Goal: Transaction & Acquisition: Download file/media

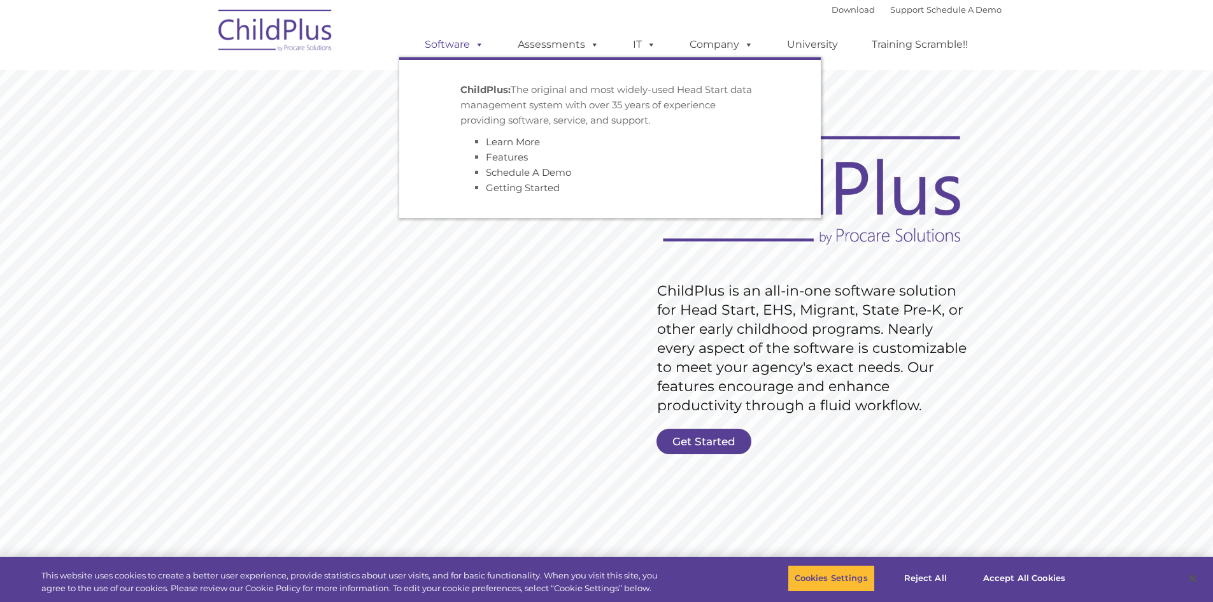
click at [456, 47] on link "Software" at bounding box center [454, 44] width 85 height 25
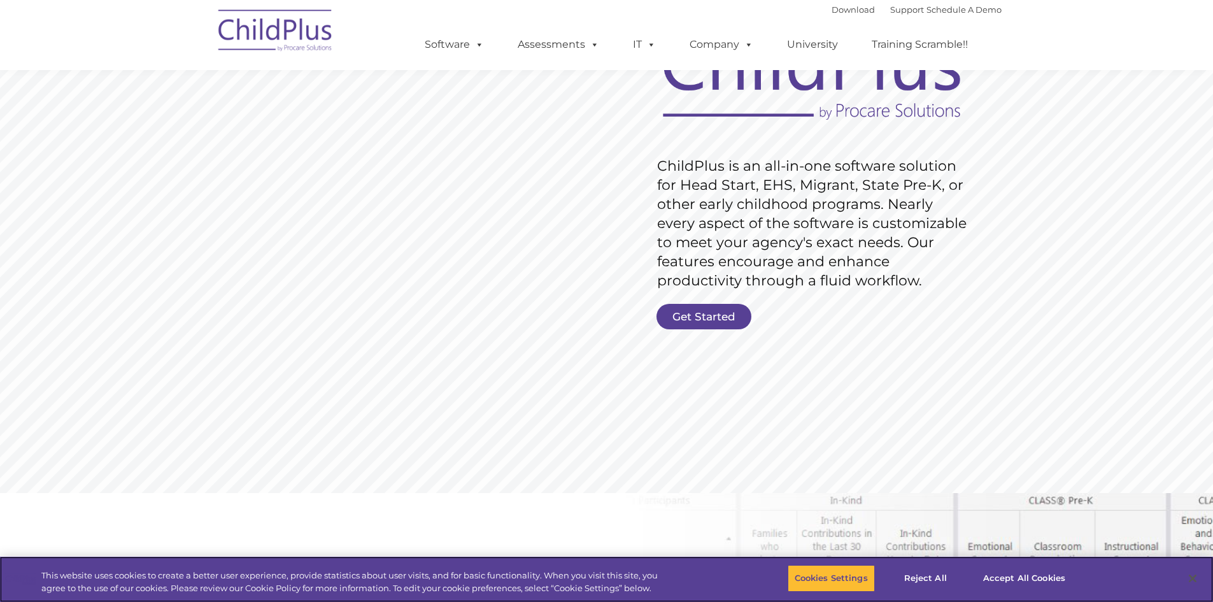
scroll to position [127, 0]
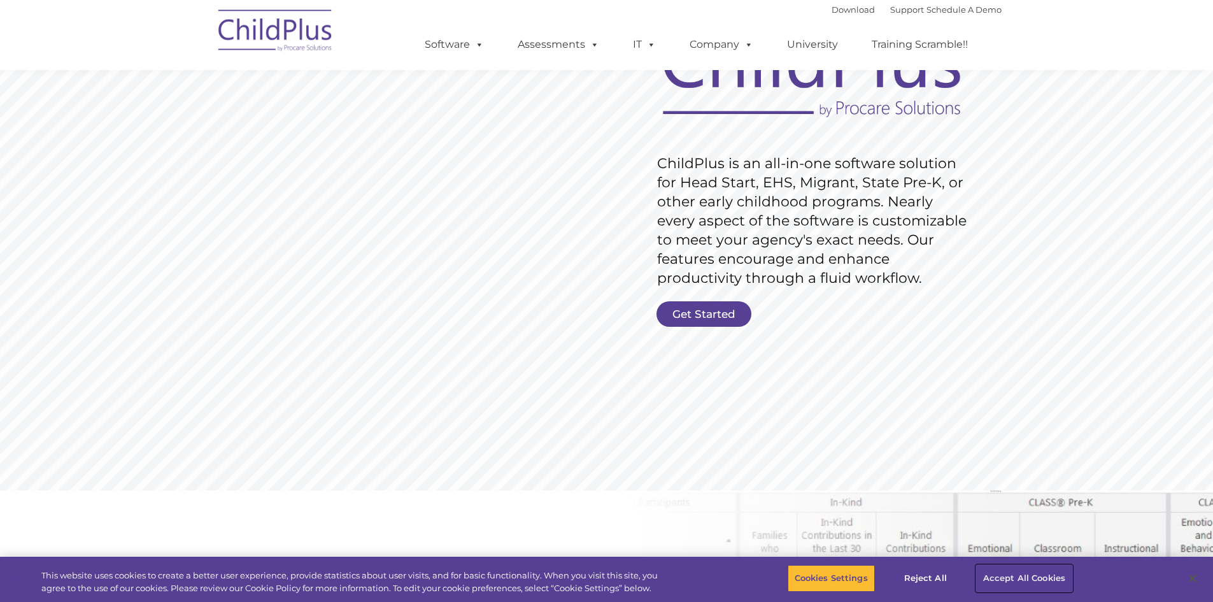
click at [1028, 578] on button "Accept All Cookies" at bounding box center [1024, 578] width 96 height 27
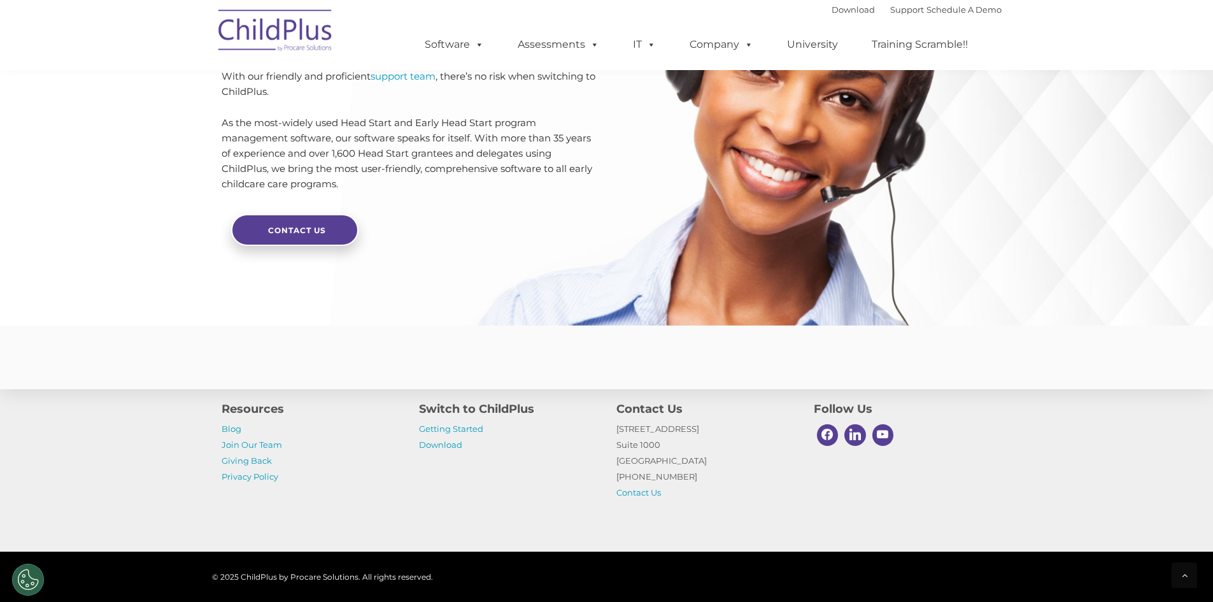
scroll to position [2984, 0]
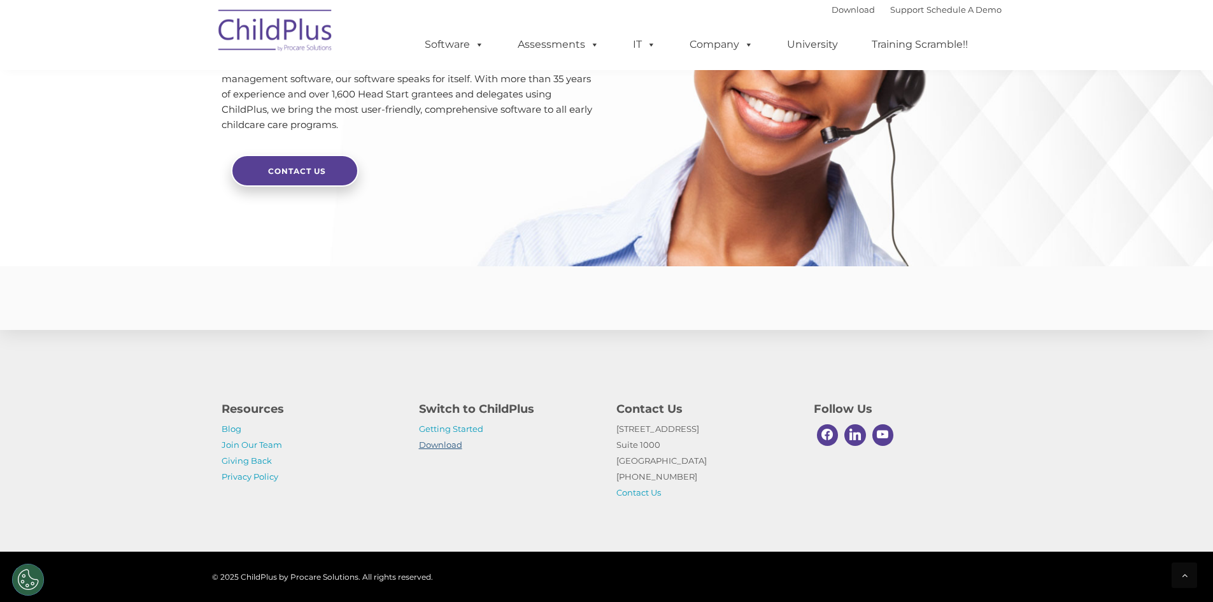
click at [440, 441] on link "Download" at bounding box center [440, 444] width 43 height 10
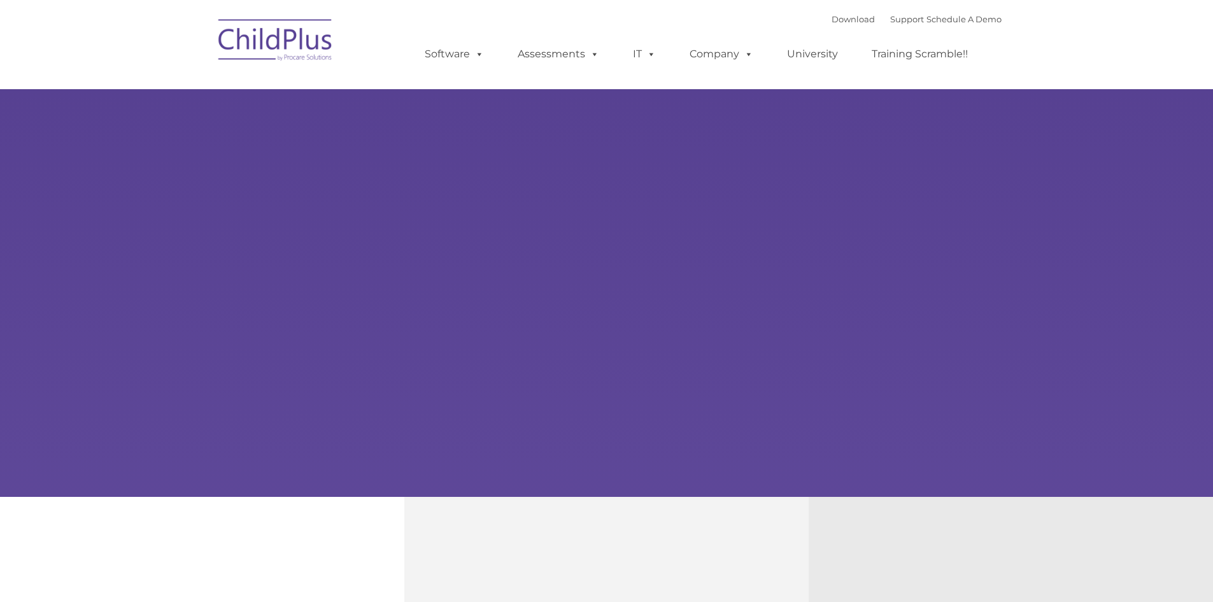
type input ""
select select "MEDIUM"
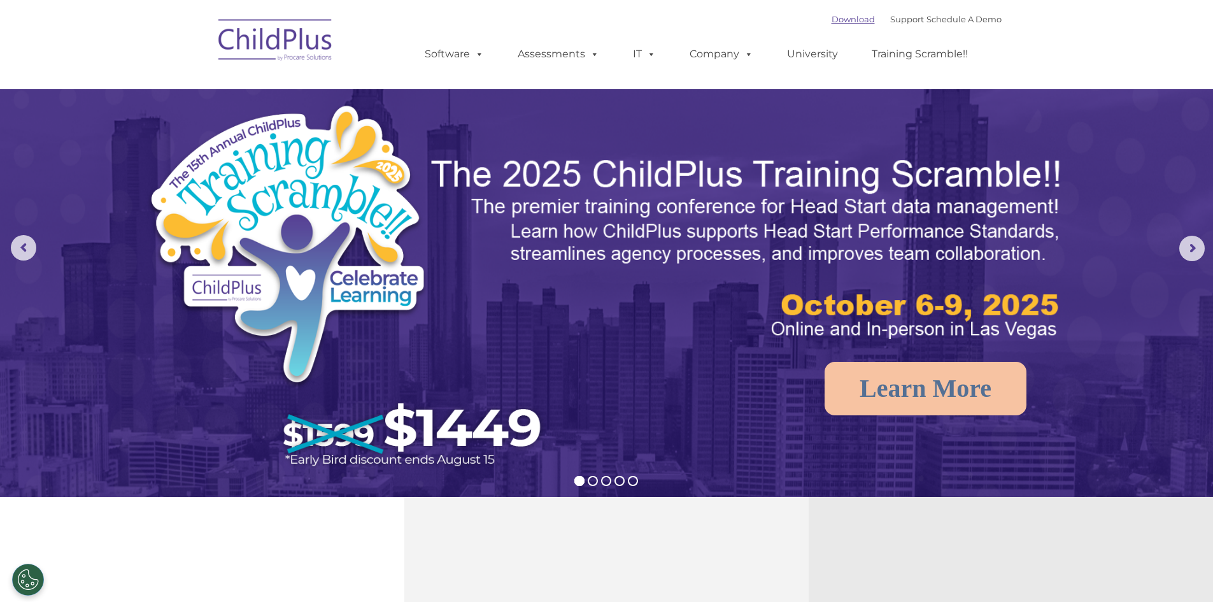
click at [835, 19] on link "Download" at bounding box center [853, 19] width 43 height 10
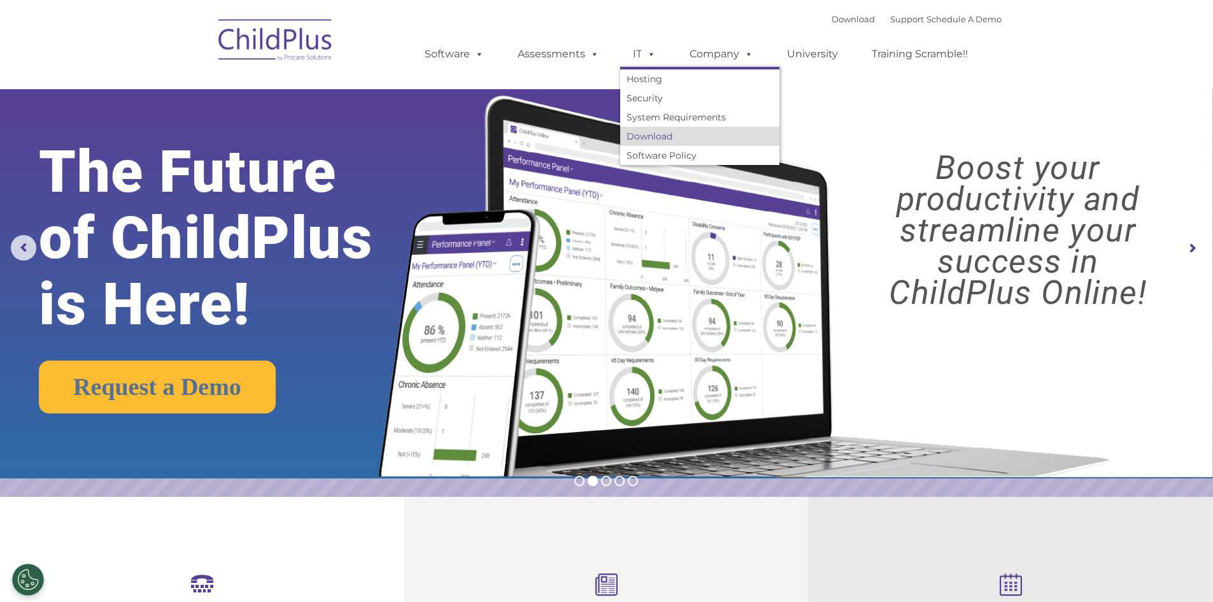
click at [652, 138] on link "Download" at bounding box center [699, 136] width 159 height 19
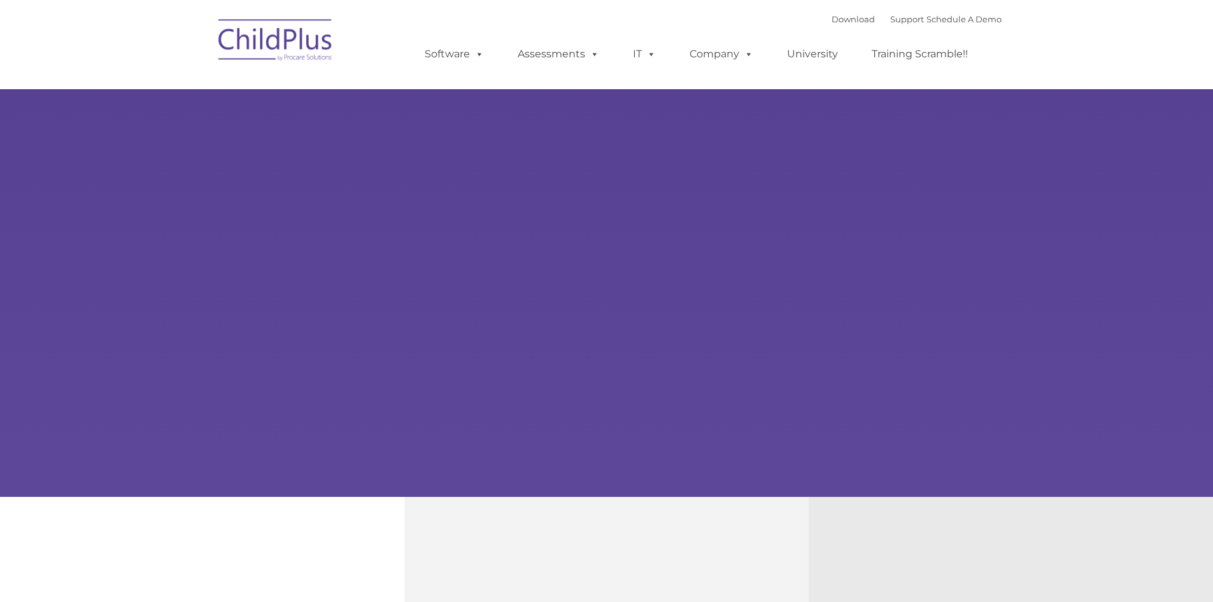
select select "MEDIUM"
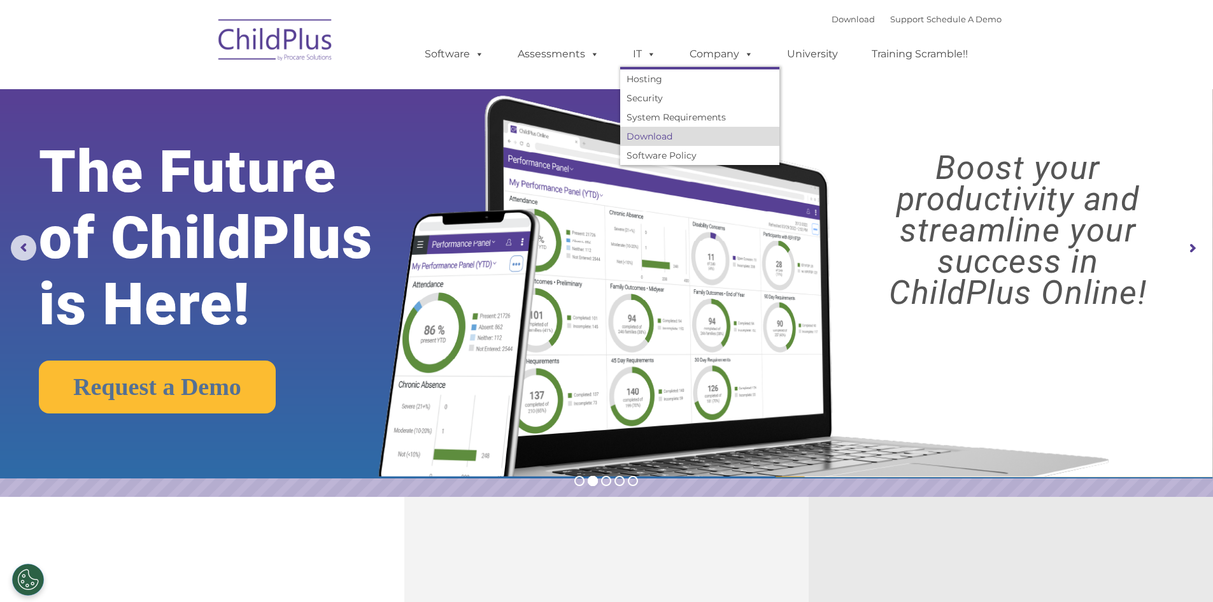
click at [651, 134] on link "Download" at bounding box center [699, 136] width 159 height 19
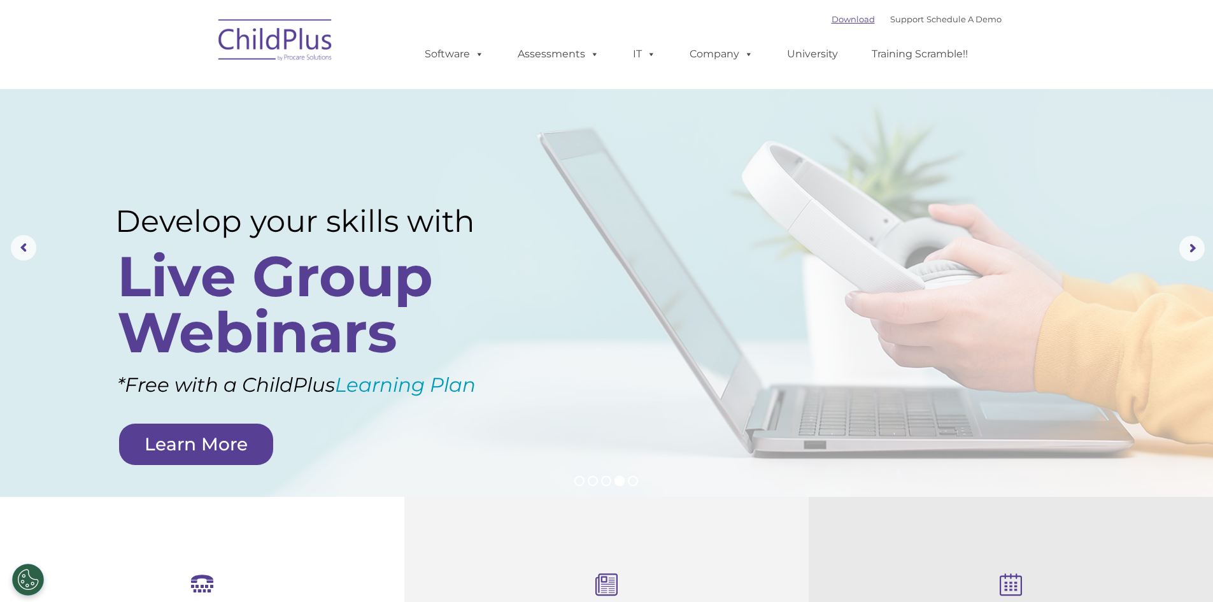
click at [840, 19] on link "Download" at bounding box center [853, 19] width 43 height 10
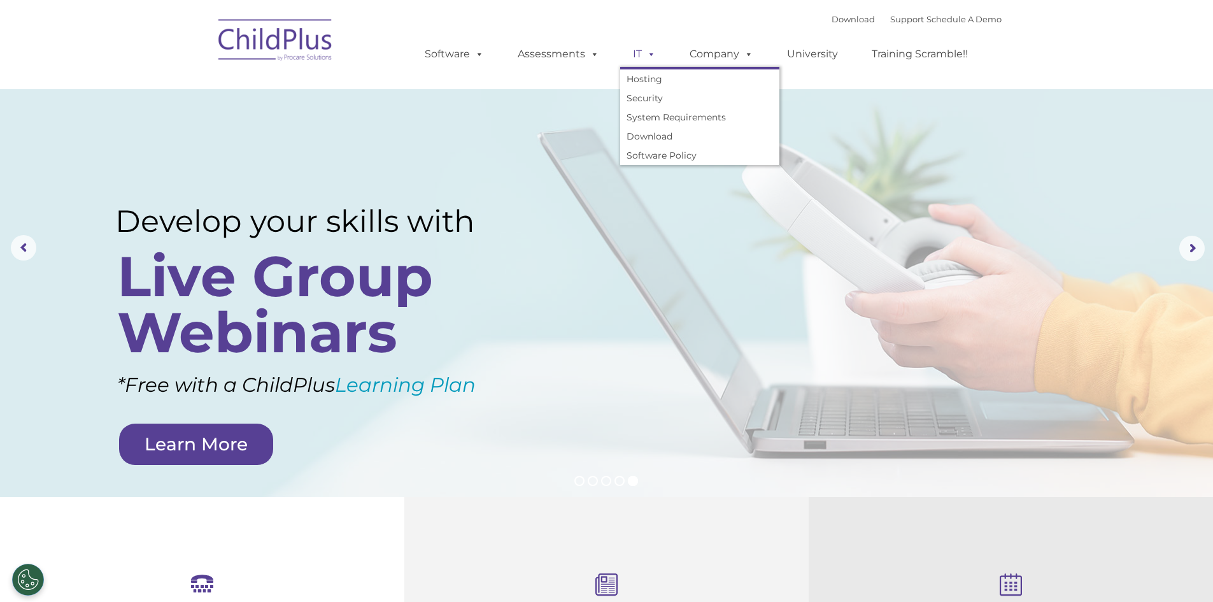
click at [645, 55] on span at bounding box center [649, 54] width 14 height 12
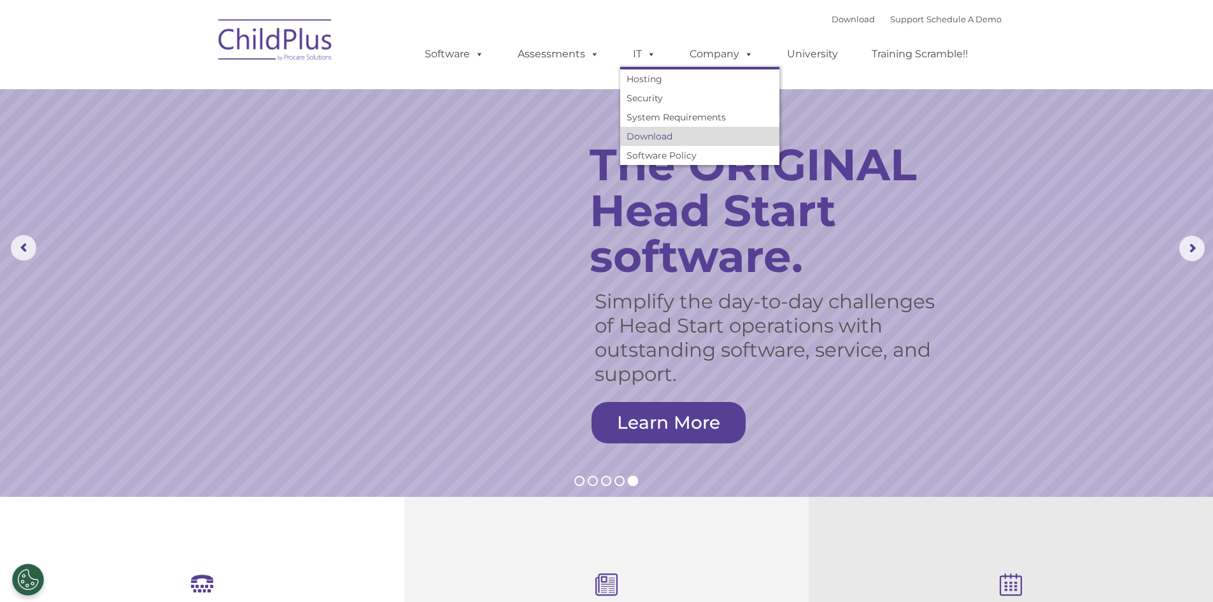
click at [656, 138] on link "Download" at bounding box center [699, 136] width 159 height 19
